Goal: Task Accomplishment & Management: Manage account settings

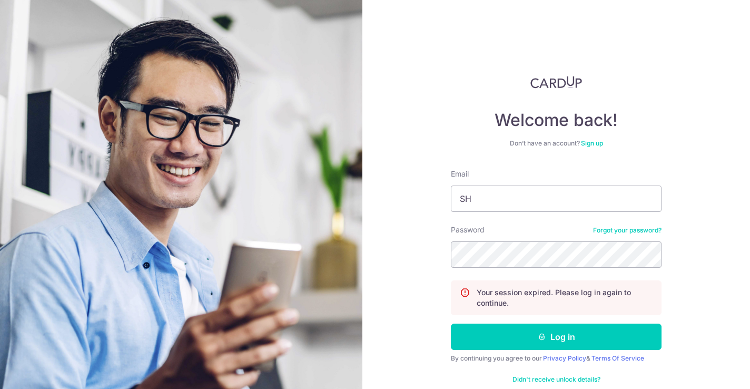
type input "S"
type input "STEVENFOOCF"
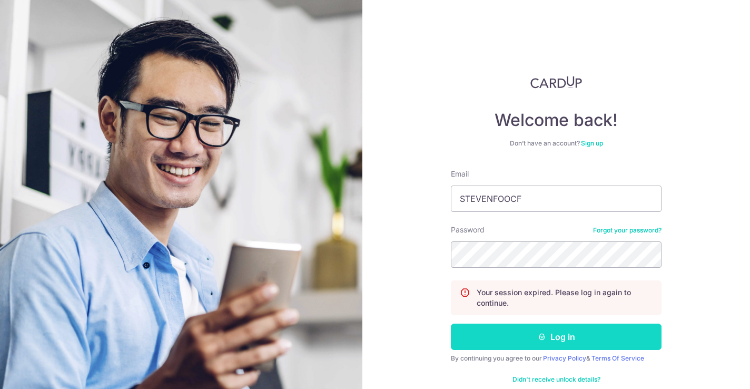
click at [564, 346] on button "Log in" at bounding box center [556, 336] width 211 height 26
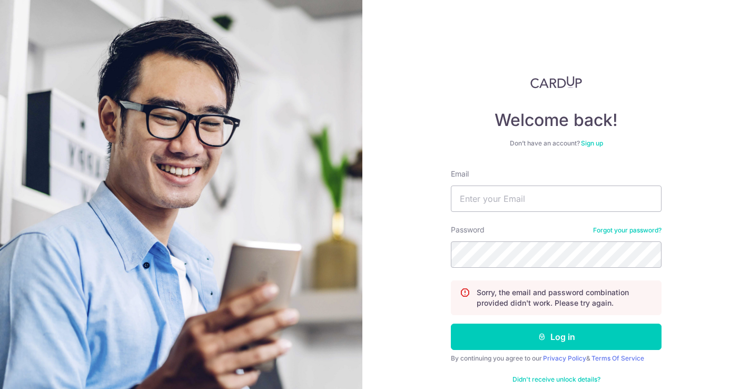
click at [564, 346] on button "Log in" at bounding box center [556, 336] width 211 height 26
click at [565, 185] on div "Email stevenfoocf" at bounding box center [556, 190] width 211 height 43
click at [529, 205] on input "stevenfoocf" at bounding box center [556, 198] width 211 height 26
type input "[EMAIL_ADDRESS][DOMAIN_NAME]"
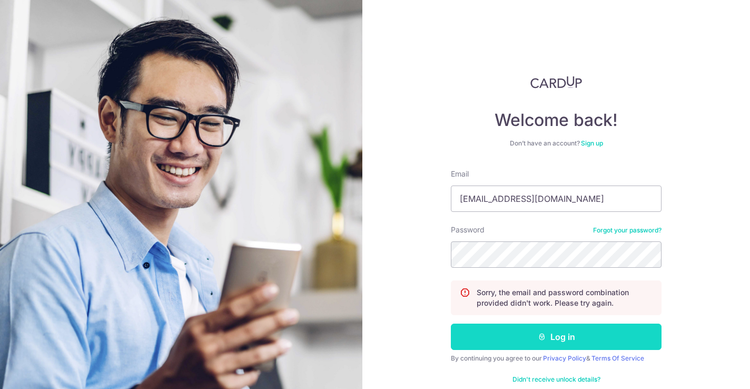
click at [552, 336] on button "Log in" at bounding box center [556, 336] width 211 height 26
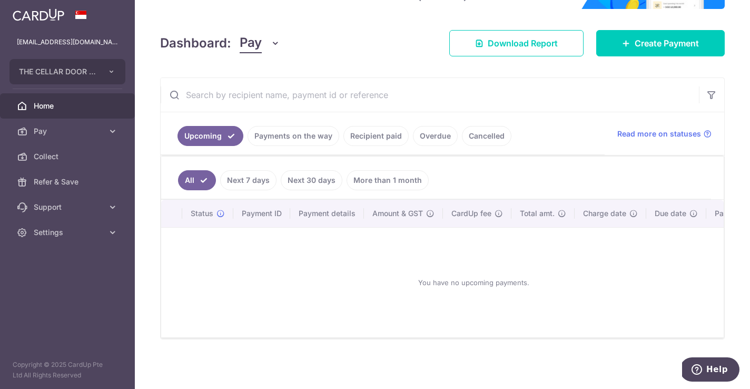
scroll to position [126, 0]
click at [373, 138] on link "Recipient paid" at bounding box center [375, 136] width 65 height 20
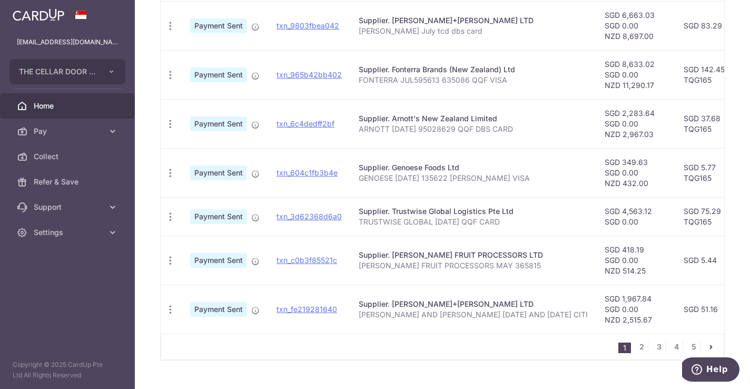
scroll to position [455, 0]
click at [76, 74] on span "THE CELLAR DOOR PTE LTD" at bounding box center [58, 71] width 78 height 11
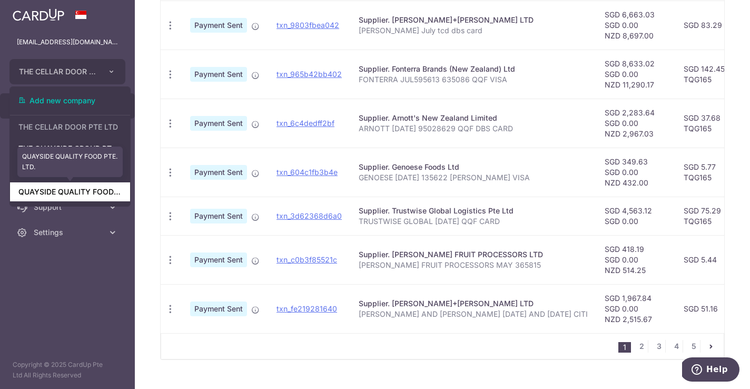
click at [64, 197] on link "QUAYSIDE QUALITY FOOD PTE. LTD." at bounding box center [70, 191] width 120 height 19
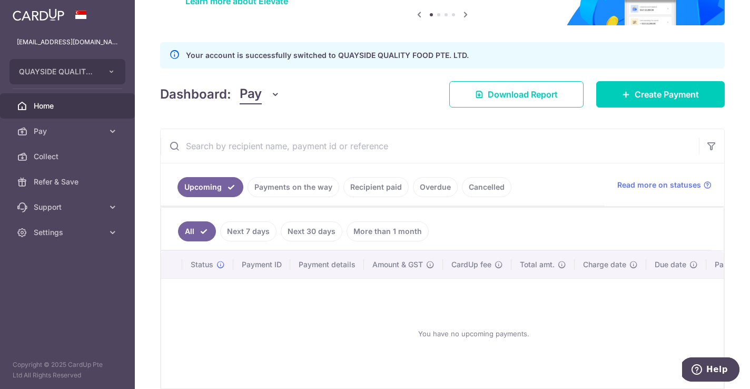
scroll to position [100, 0]
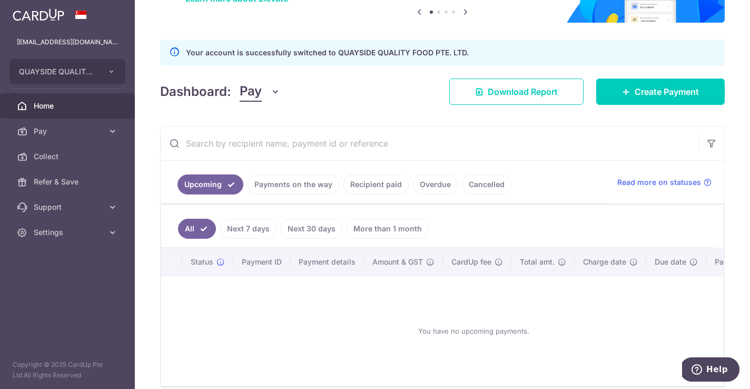
click at [295, 185] on link "Payments on the way" at bounding box center [294, 184] width 92 height 20
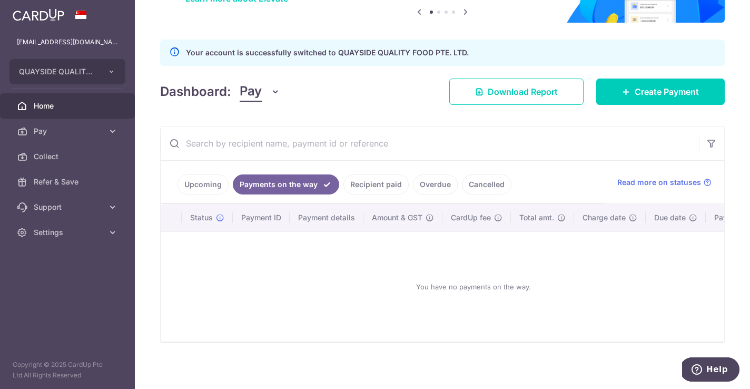
scroll to position [62, 0]
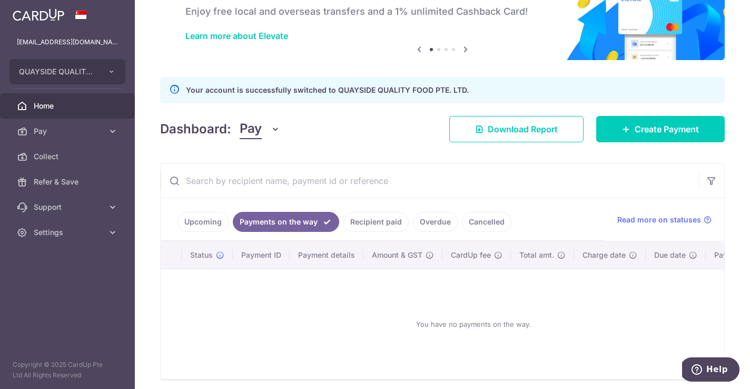
click at [380, 224] on link "Recipient paid" at bounding box center [375, 222] width 65 height 20
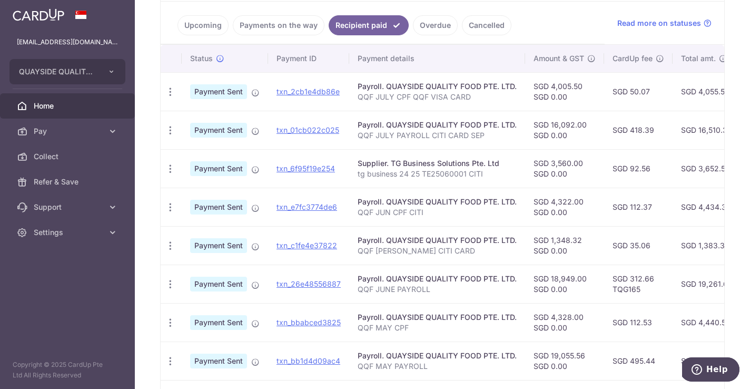
scroll to position [264, 0]
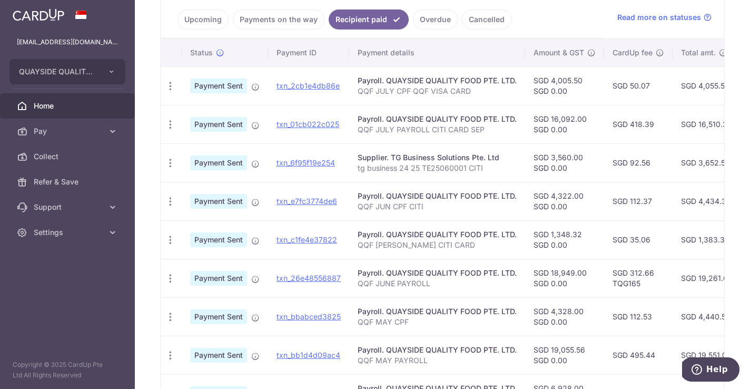
click at [71, 311] on aside "[EMAIL_ADDRESS][DOMAIN_NAME] QUAYSIDE QUALITY FOOD PTE. LTD. Add new company TH…" at bounding box center [67, 194] width 135 height 389
